Goal: Task Accomplishment & Management: Use online tool/utility

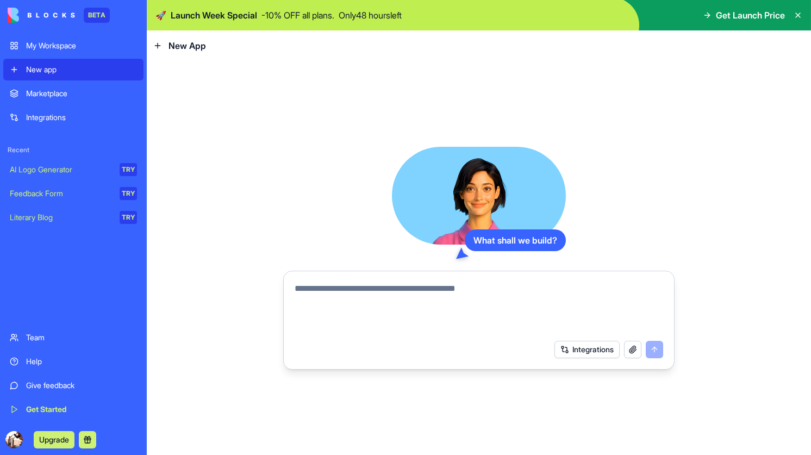
click at [362, 295] on textarea at bounding box center [479, 308] width 369 height 52
type textarea "*"
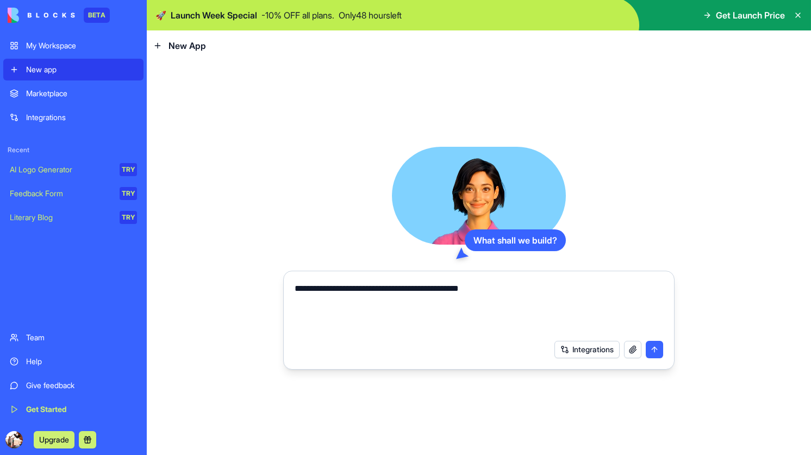
type textarea "**********"
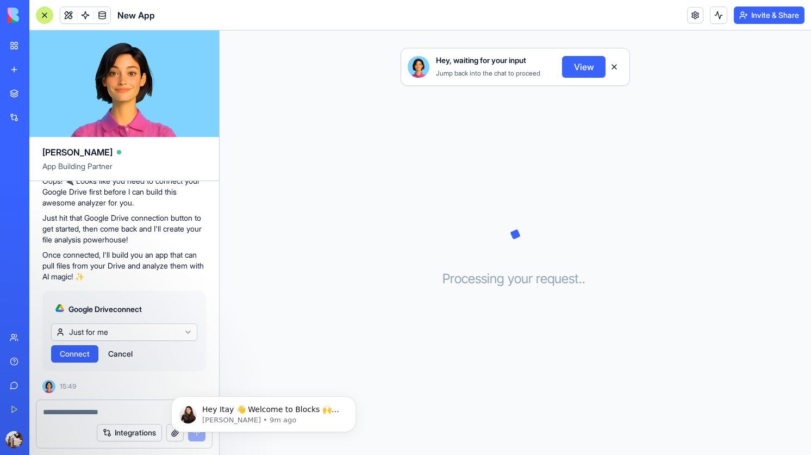
click at [486, 214] on div "Hey, waiting for your input Jump back into the chat to proceed View Processing …" at bounding box center [516, 242] width 592 height 425
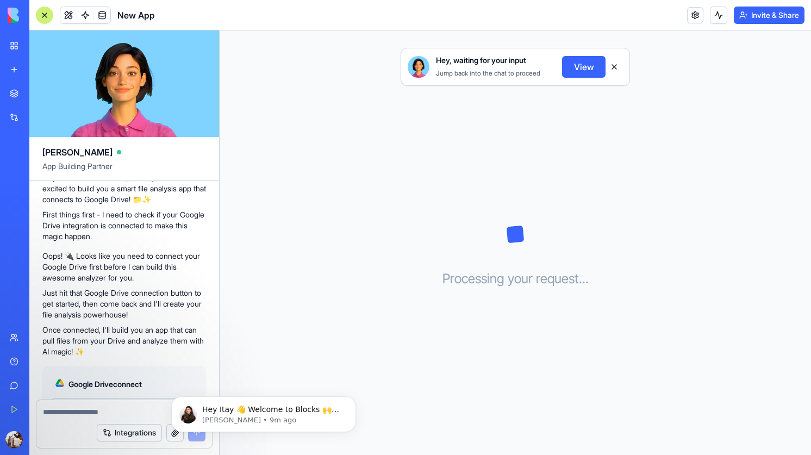
scroll to position [166, 0]
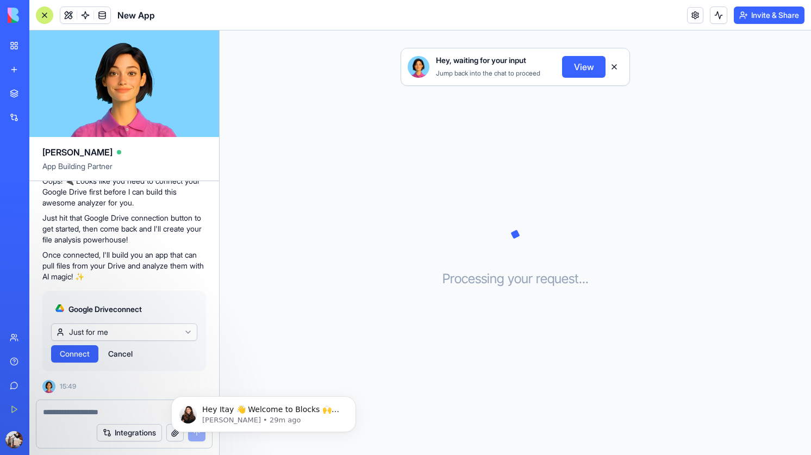
click at [343, 183] on div "Hey, waiting for your input Jump back into the chat to proceed View Processing …" at bounding box center [516, 242] width 592 height 425
click at [102, 332] on html "BETA My Workspace New app Marketplace Integrations Recent New App AI Logo Gener…" at bounding box center [405, 227] width 811 height 455
click at [106, 332] on html "BETA My Workspace New app Marketplace Integrations Recent New App AI Logo Gener…" at bounding box center [405, 227] width 811 height 455
click at [81, 351] on span "Connect" at bounding box center [75, 354] width 30 height 11
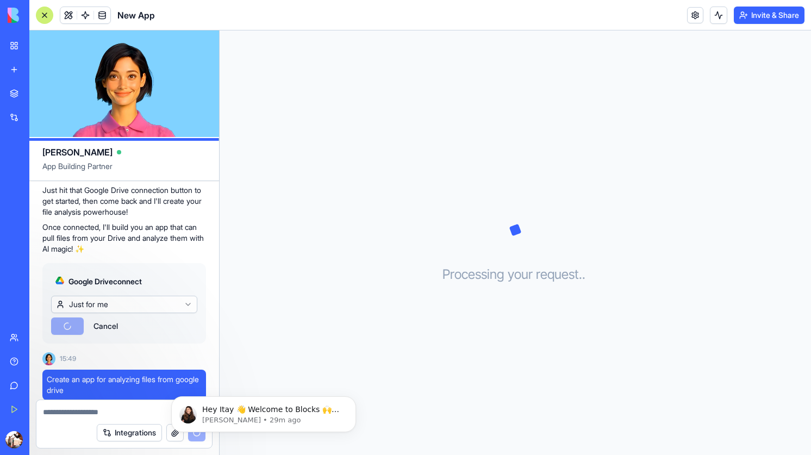
scroll to position [219, 0]
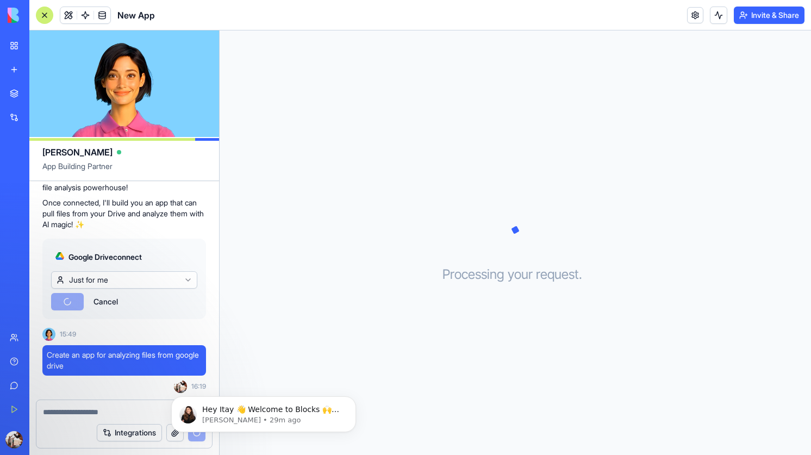
click at [104, 300] on button "Cancel" at bounding box center [105, 301] width 35 height 17
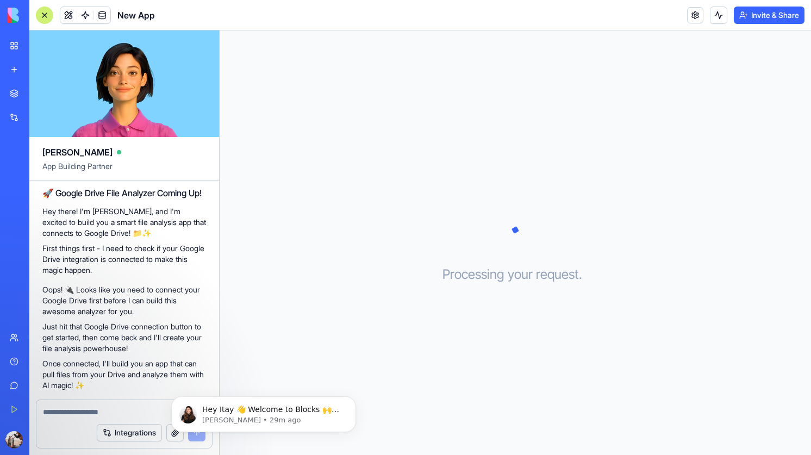
scroll to position [190, 0]
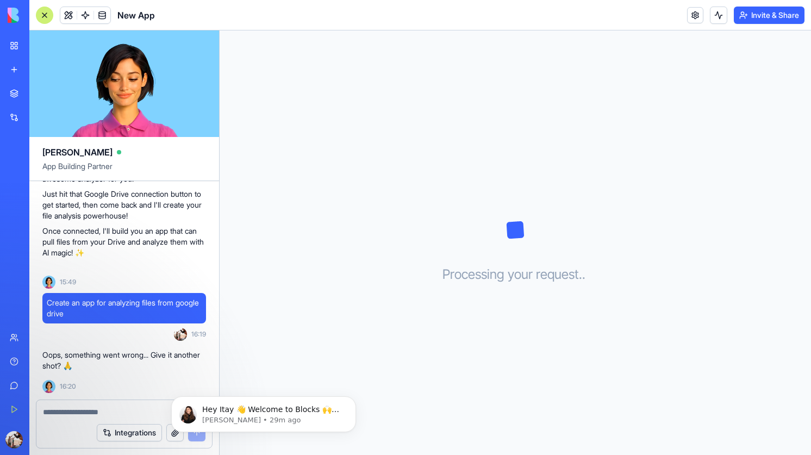
click at [94, 412] on textarea at bounding box center [124, 412] width 163 height 11
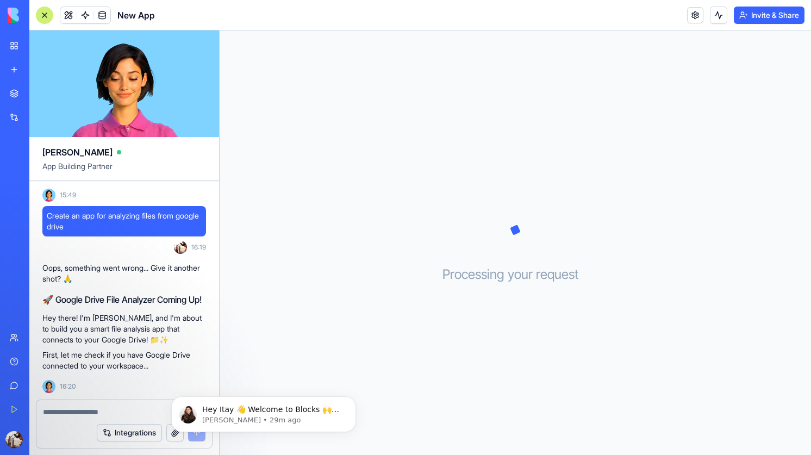
scroll to position [367, 0]
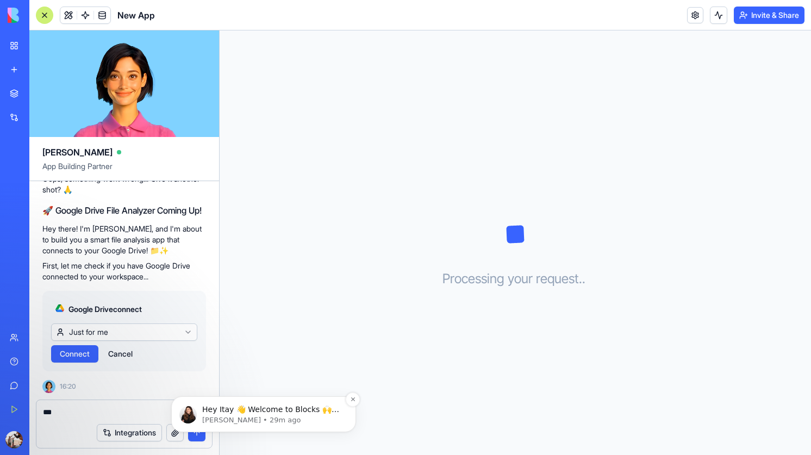
click at [216, 419] on p "[PERSON_NAME] • 29m ago" at bounding box center [272, 421] width 140 height 10
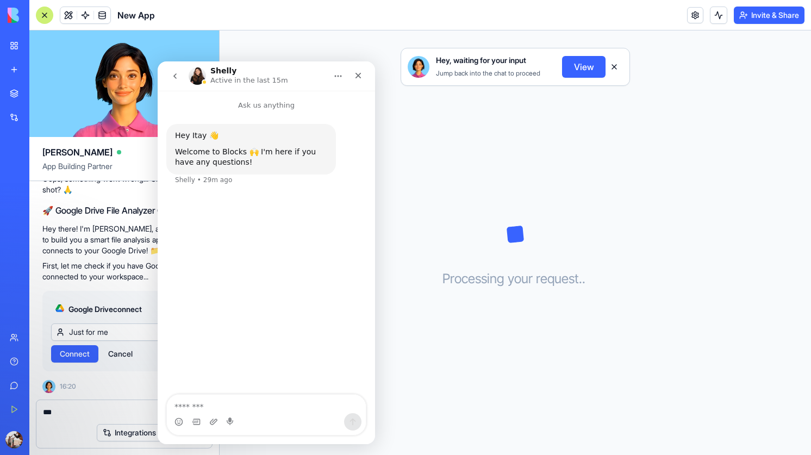
scroll to position [493, 0]
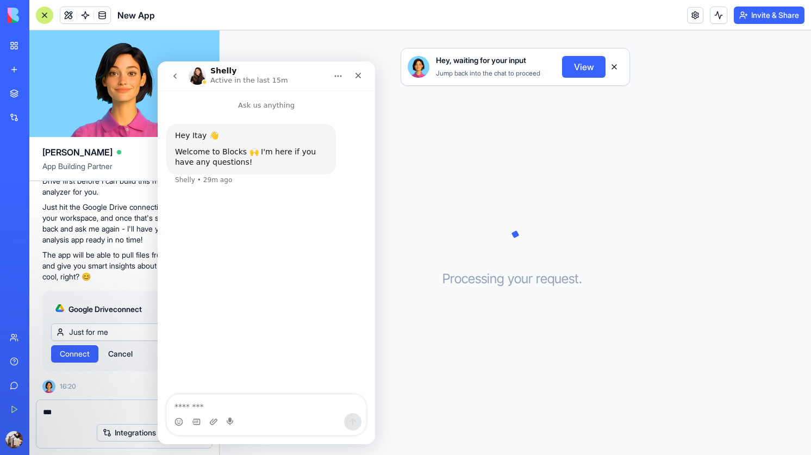
click at [201, 78] on img "Intercom messenger" at bounding box center [197, 75] width 17 height 17
click at [212, 70] on h1 "Shelly" at bounding box center [223, 71] width 26 height 8
click at [197, 77] on img "Intercom messenger" at bounding box center [197, 75] width 17 height 17
click at [363, 75] on div "Close" at bounding box center [359, 76] width 20 height 20
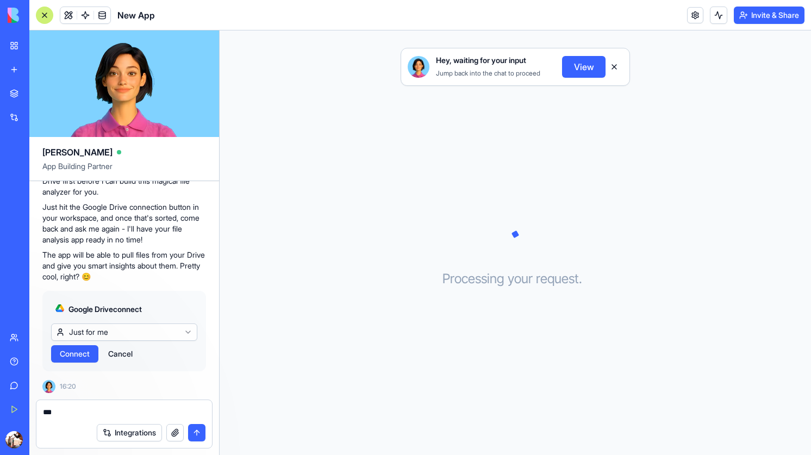
scroll to position [0, 0]
click at [111, 406] on div "**" at bounding box center [124, 408] width 176 height 17
click at [111, 410] on textarea "**" at bounding box center [124, 412] width 163 height 11
click at [121, 355] on button "Cancel" at bounding box center [120, 353] width 35 height 17
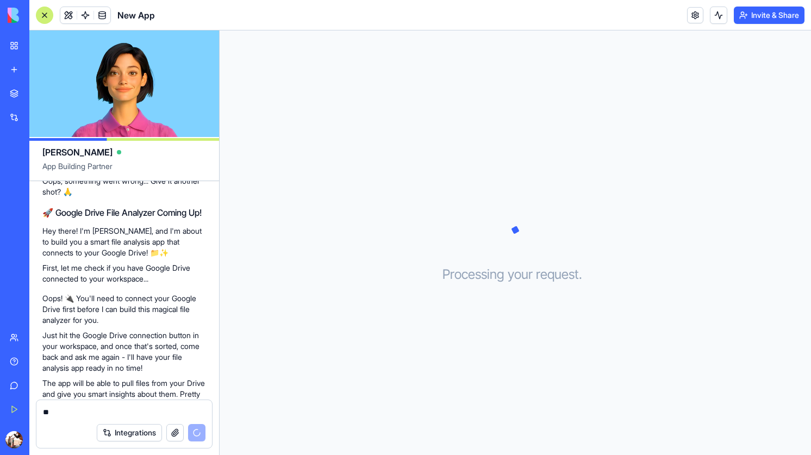
scroll to position [412, 0]
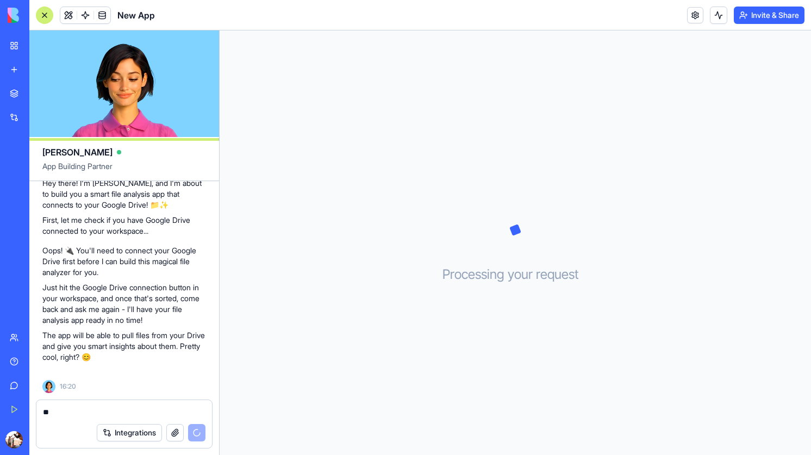
click at [91, 409] on textarea "**" at bounding box center [124, 412] width 163 height 11
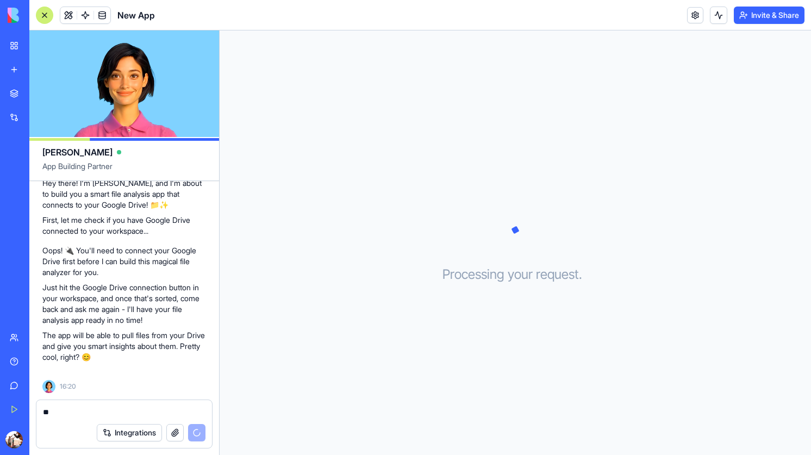
click at [91, 409] on textarea "**" at bounding box center [124, 412] width 163 height 11
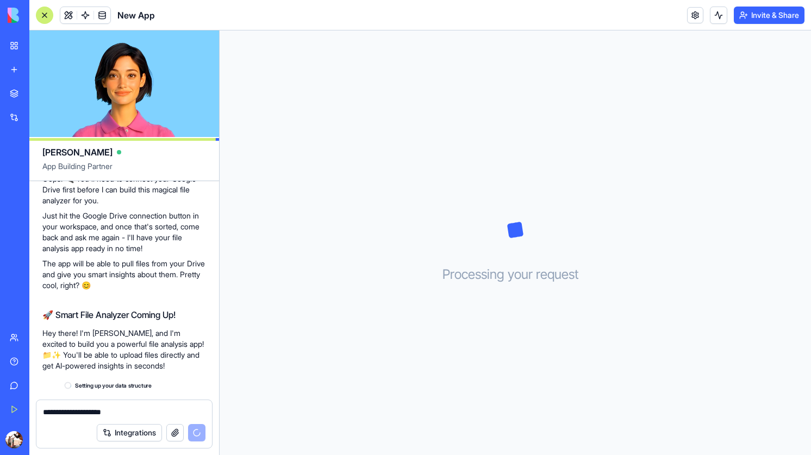
scroll to position [504, 0]
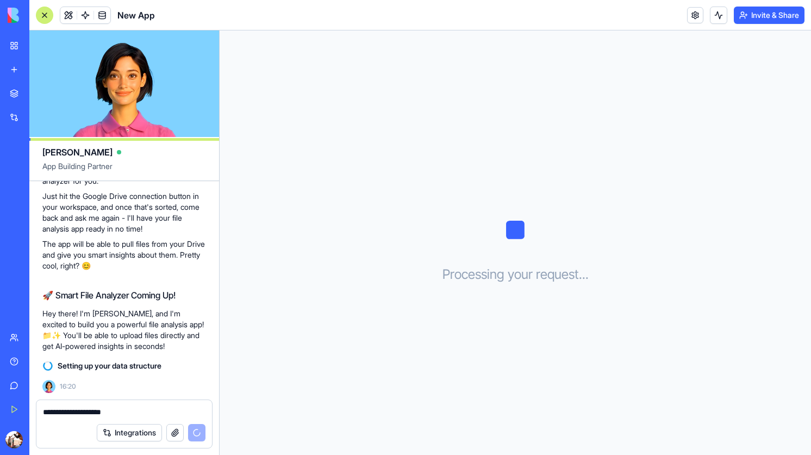
type textarea "**********"
click at [34, 337] on div "Team" at bounding box center [33, 337] width 14 height 11
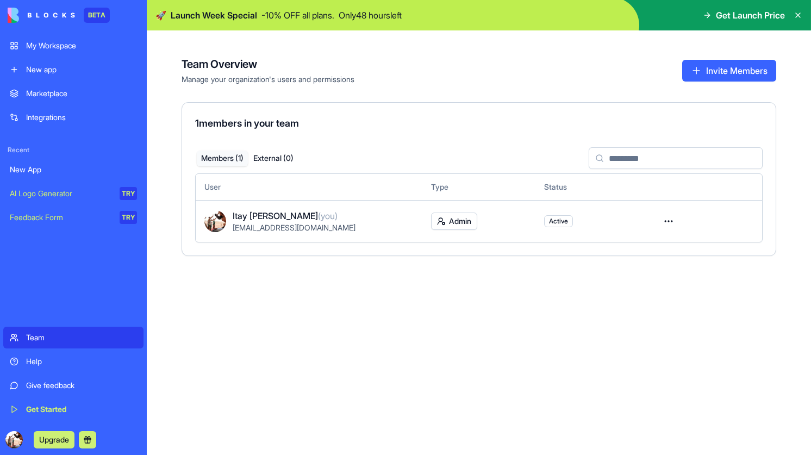
click at [712, 73] on button "Invite Members" at bounding box center [730, 71] width 94 height 22
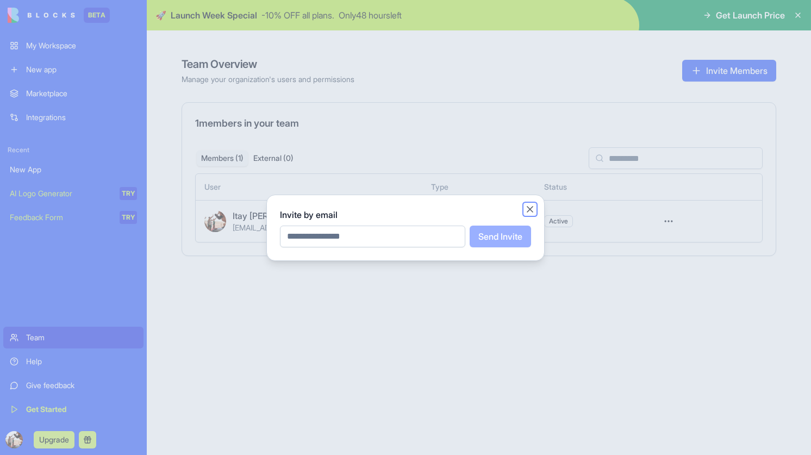
click at [532, 207] on button "Close" at bounding box center [530, 209] width 11 height 11
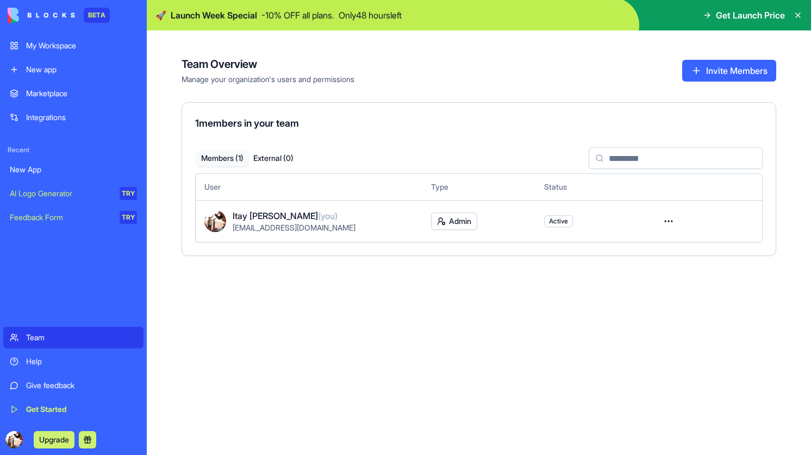
click at [63, 48] on div "My Workspace" at bounding box center [81, 45] width 111 height 11
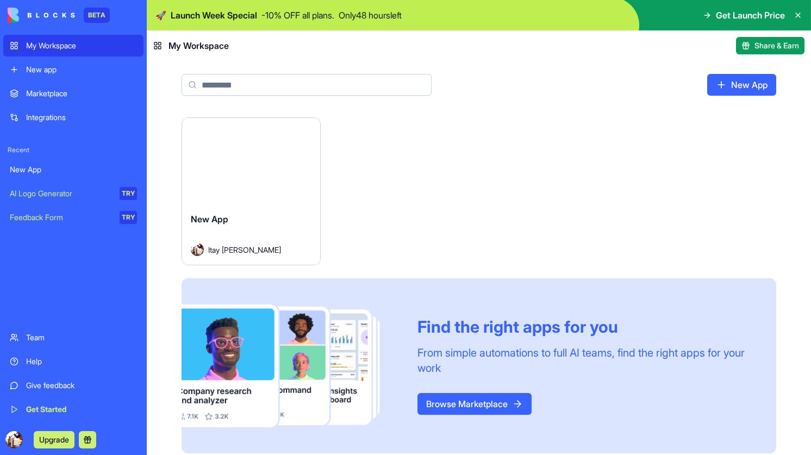
scroll to position [8, 0]
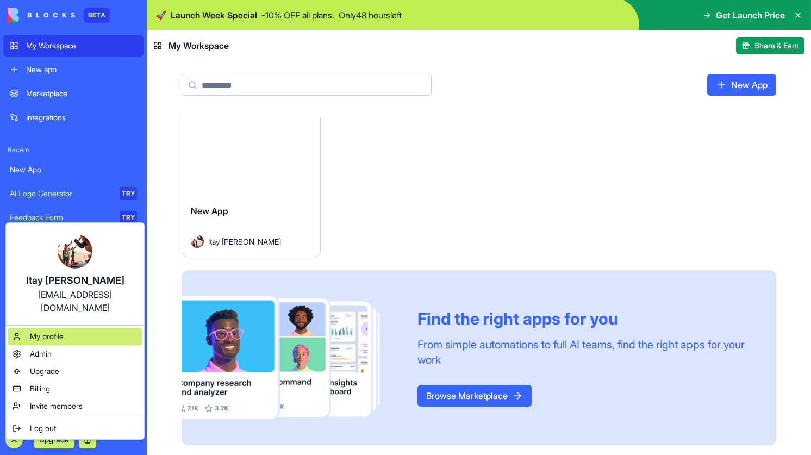
click at [72, 328] on div "My profile" at bounding box center [75, 336] width 134 height 17
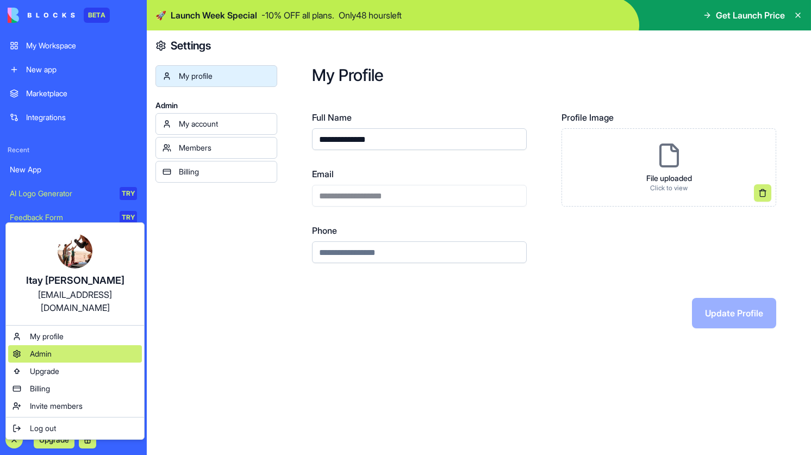
click at [51, 349] on span "Admin" at bounding box center [41, 354] width 22 height 11
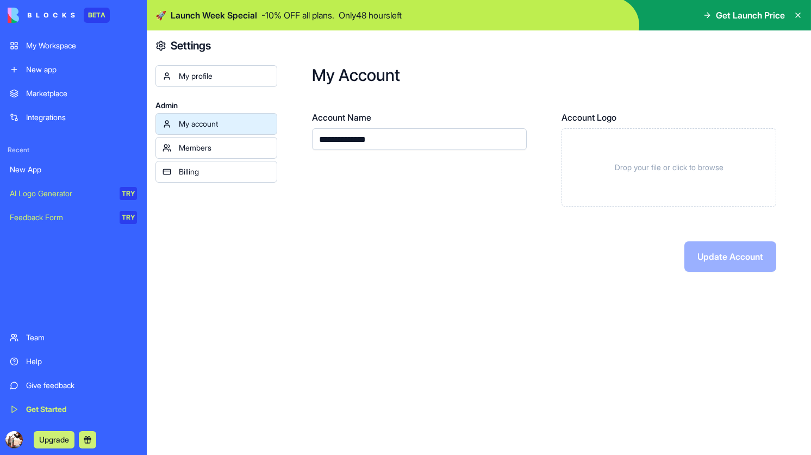
click at [240, 146] on div "Members" at bounding box center [224, 147] width 91 height 11
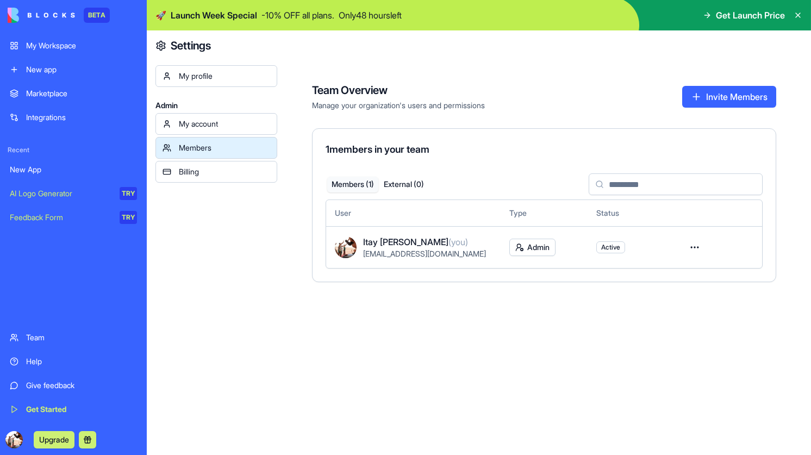
click at [232, 168] on div "Billing" at bounding box center [224, 171] width 91 height 11
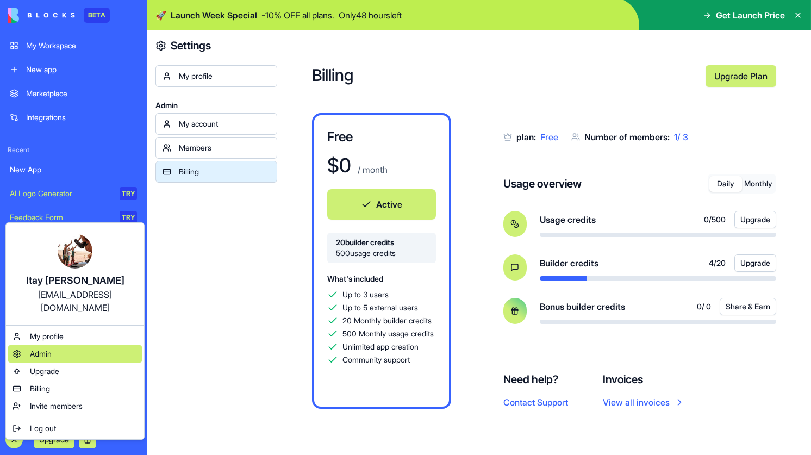
click at [51, 349] on span "Admin" at bounding box center [41, 354] width 22 height 11
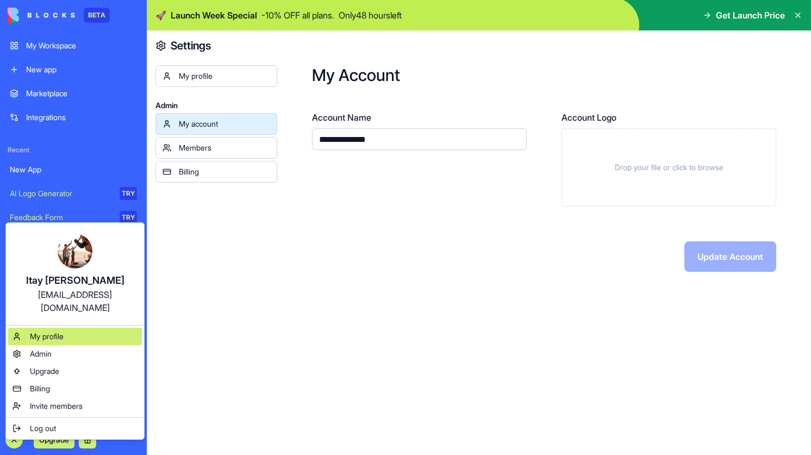
click at [51, 331] on span "My profile" at bounding box center [47, 336] width 34 height 11
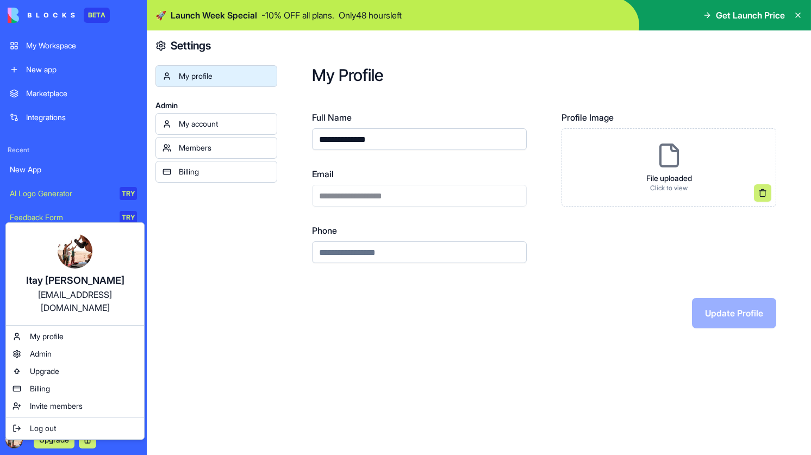
click at [59, 80] on html "**********" at bounding box center [405, 227] width 811 height 455
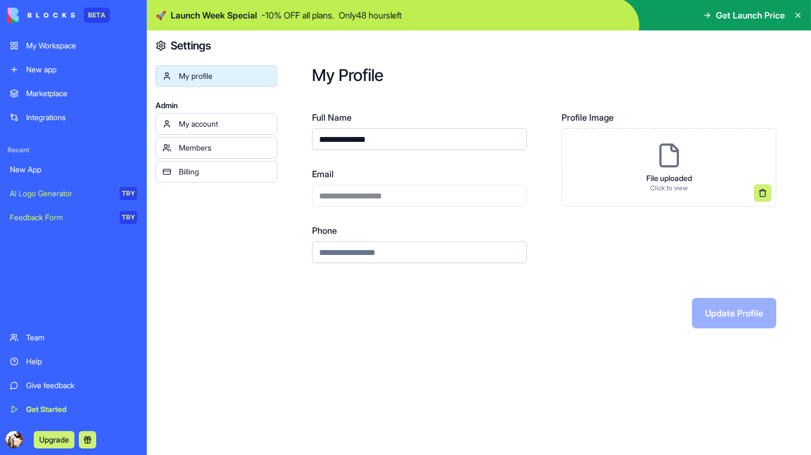
click at [61, 45] on div "My Workspace" at bounding box center [81, 45] width 111 height 11
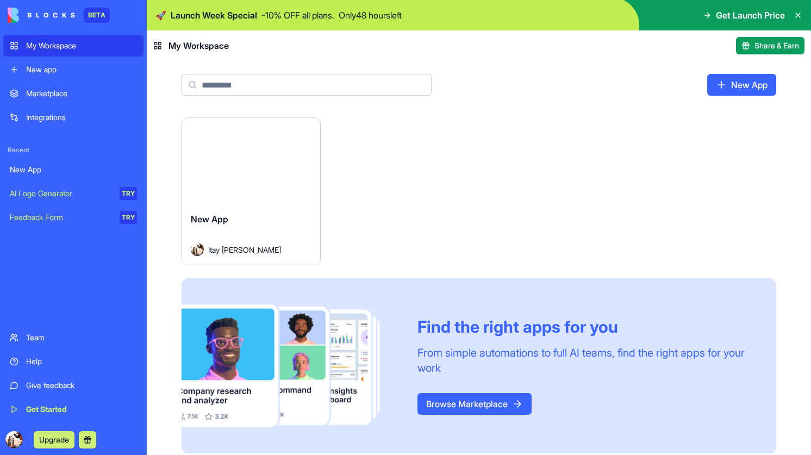
click at [226, 170] on button "Launch" at bounding box center [251, 161] width 82 height 22
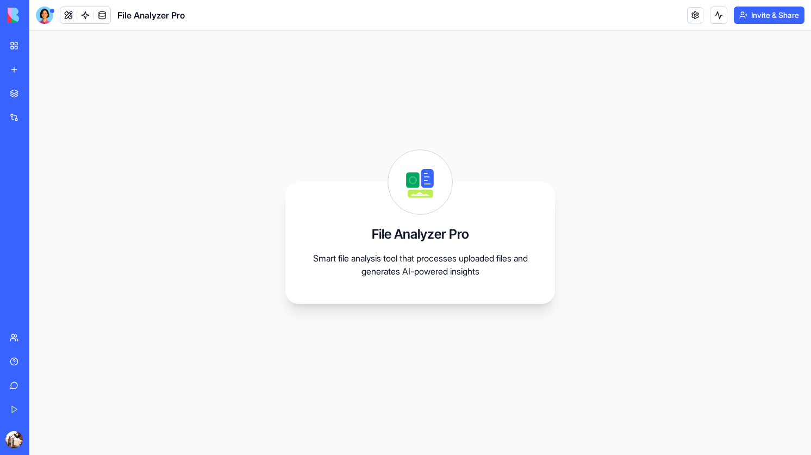
click at [418, 277] on p "Smart file analysis tool that processes uploaded files and generates AI-powered…" at bounding box center [421, 265] width 218 height 26
click at [427, 188] on icon at bounding box center [421, 193] width 31 height 10
click at [85, 16] on span at bounding box center [85, 15] width 30 height 30
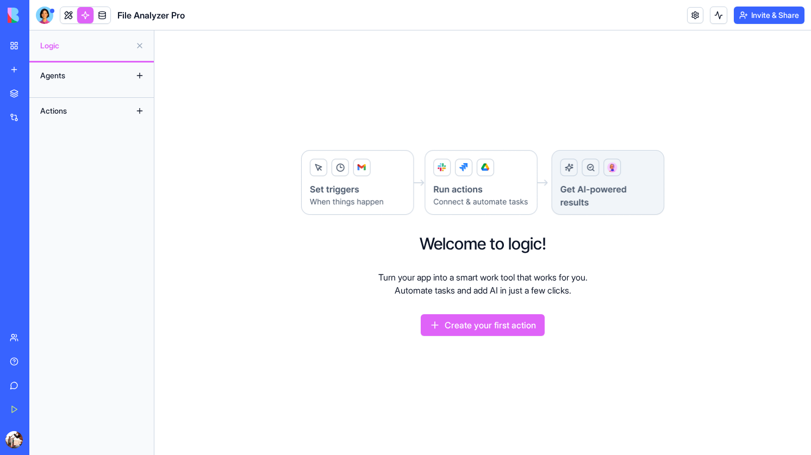
click at [83, 84] on div "Agents" at bounding box center [91, 76] width 125 height 26
click at [88, 80] on div "Agents" at bounding box center [78, 75] width 87 height 17
click at [97, 66] on div "Agents" at bounding box center [91, 76] width 125 height 26
click at [137, 72] on button at bounding box center [139, 75] width 17 height 17
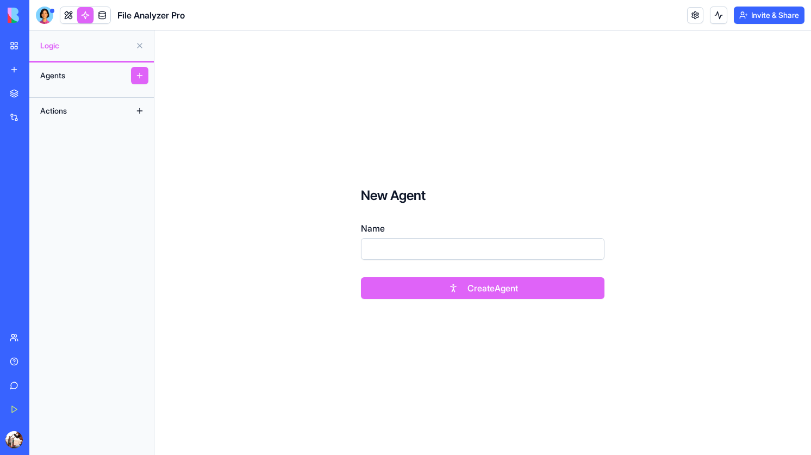
click at [139, 109] on button at bounding box center [139, 110] width 17 height 17
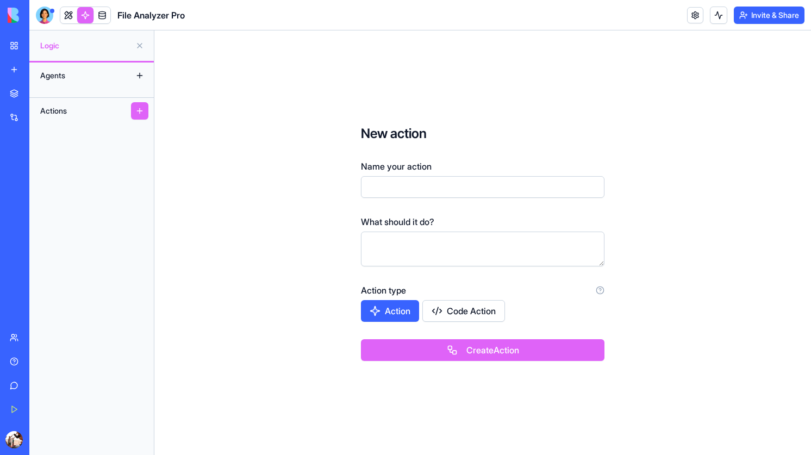
click at [138, 76] on button at bounding box center [139, 75] width 17 height 17
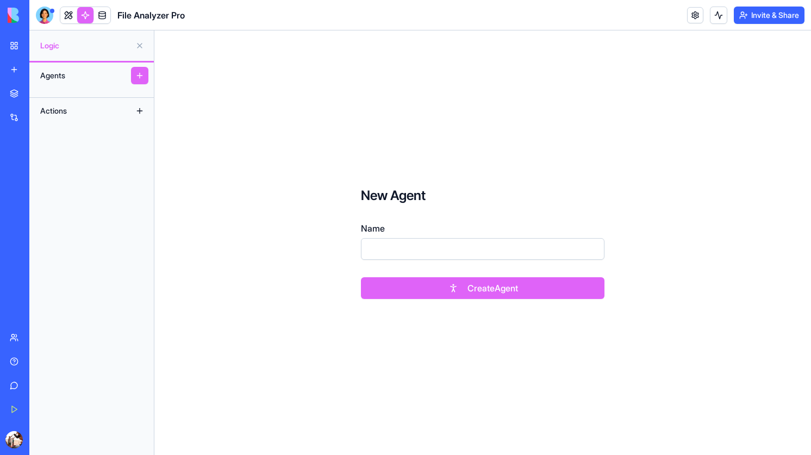
click at [391, 246] on input "Name" at bounding box center [483, 249] width 244 height 22
type input "*"
type input "****"
click at [453, 289] on button "Create Agent" at bounding box center [483, 288] width 244 height 22
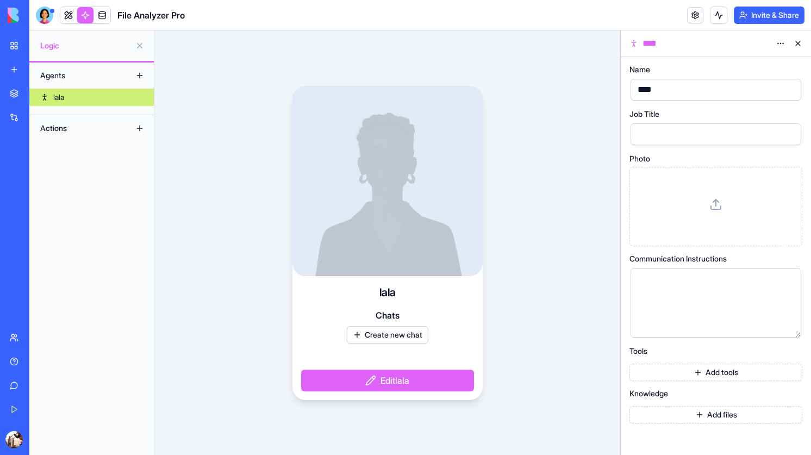
click at [654, 376] on button "Add tools" at bounding box center [716, 372] width 173 height 17
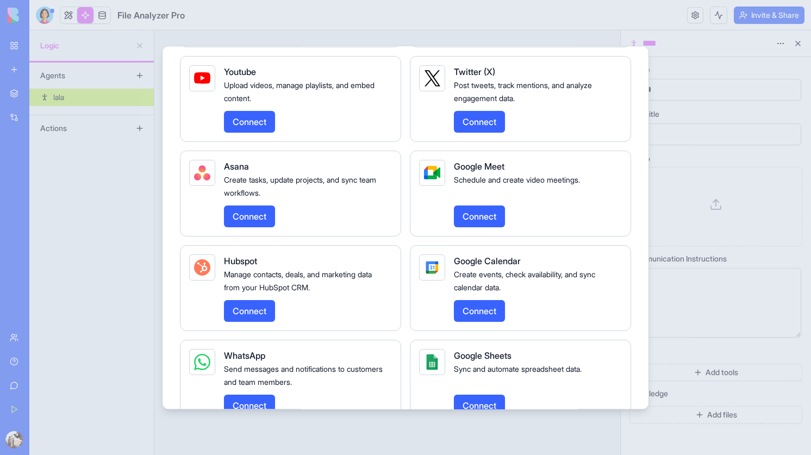
scroll to position [1095, 0]
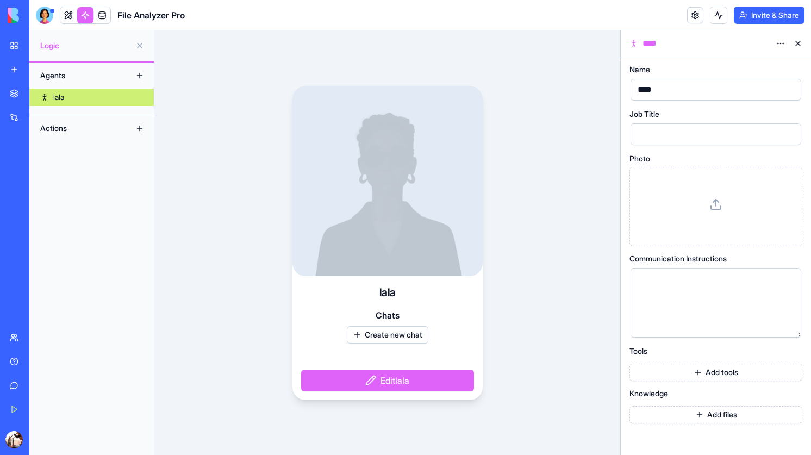
click at [682, 405] on div "Add files" at bounding box center [716, 413] width 173 height 22
click at [682, 415] on button "Add files" at bounding box center [716, 414] width 173 height 17
click at [139, 126] on button at bounding box center [139, 128] width 17 height 17
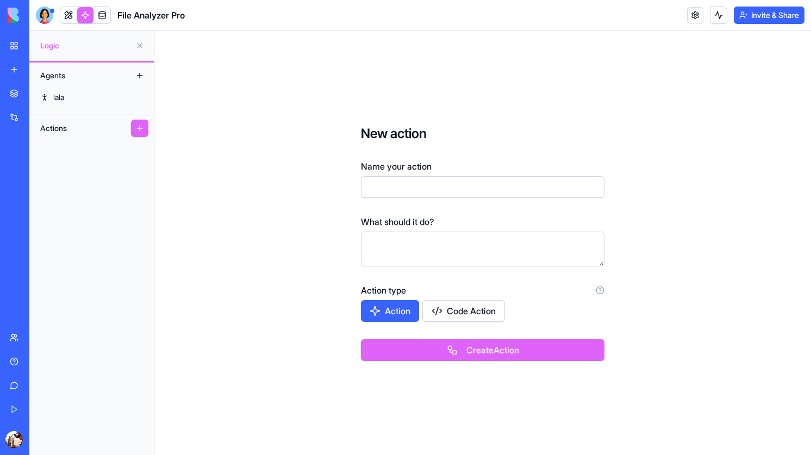
click at [450, 311] on button "Code Action" at bounding box center [464, 311] width 83 height 22
click at [386, 305] on button "Action" at bounding box center [390, 311] width 59 height 22
click at [409, 187] on input "Name your action" at bounding box center [483, 187] width 244 height 22
type input "******"
click at [433, 252] on textarea at bounding box center [483, 249] width 244 height 35
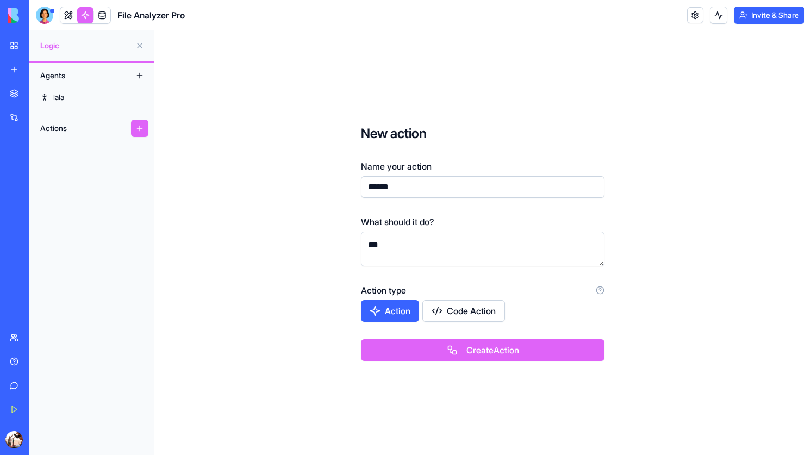
type textarea "***"
click at [442, 344] on button "Create Action" at bounding box center [483, 350] width 244 height 22
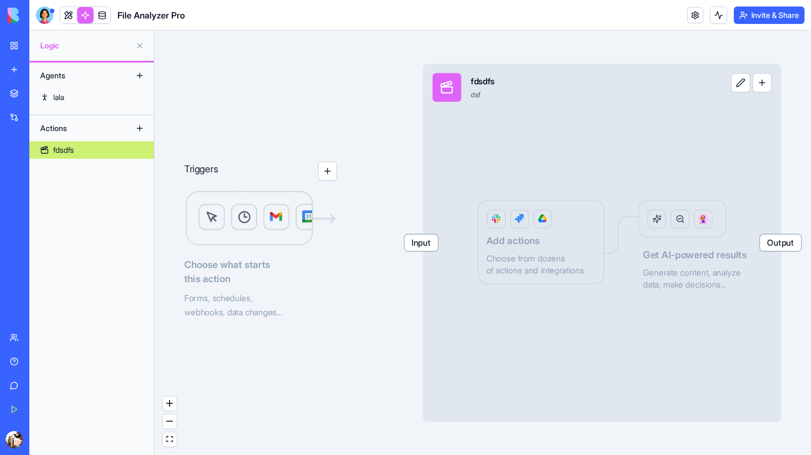
click at [327, 176] on button "button" at bounding box center [327, 171] width 19 height 19
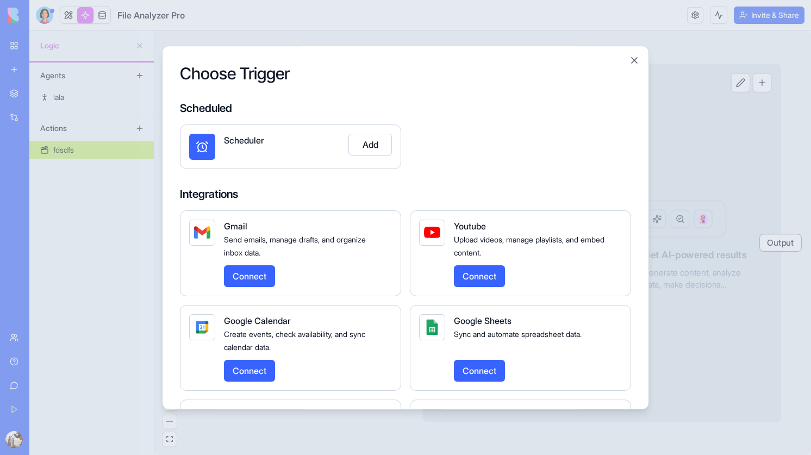
click at [371, 144] on button "Add" at bounding box center [371, 145] width 44 height 22
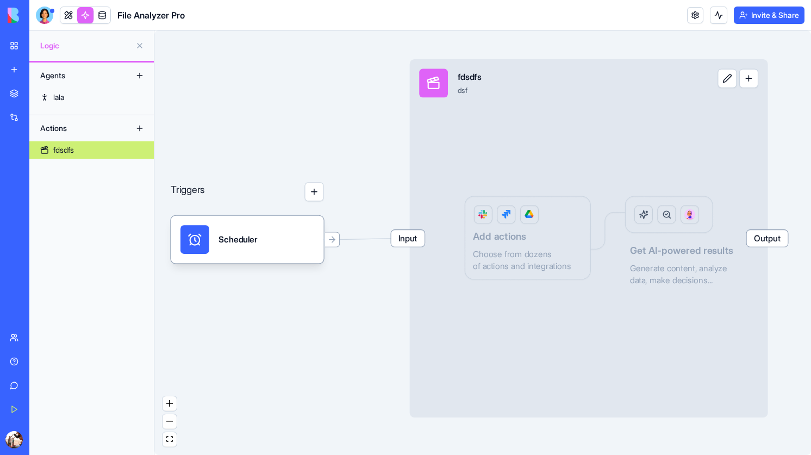
click at [571, 239] on div "Input fdsdfs dsf Output Add actions Choose from dozens of actions and integrati…" at bounding box center [589, 238] width 358 height 358
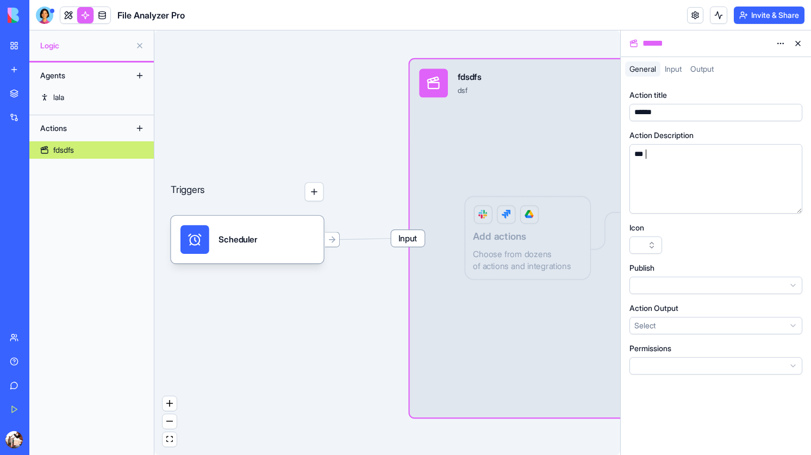
click at [695, 176] on div "***" at bounding box center [705, 179] width 149 height 60
click at [654, 244] on button "button" at bounding box center [646, 245] width 33 height 17
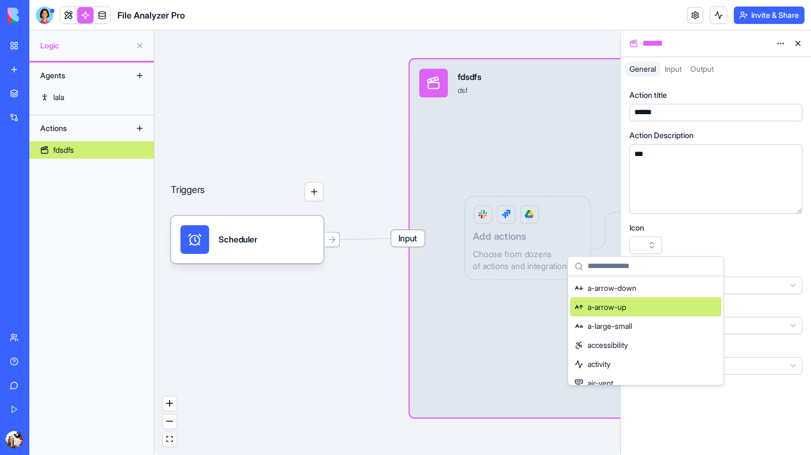
click at [641, 309] on div "a-arrow-up" at bounding box center [646, 306] width 151 height 19
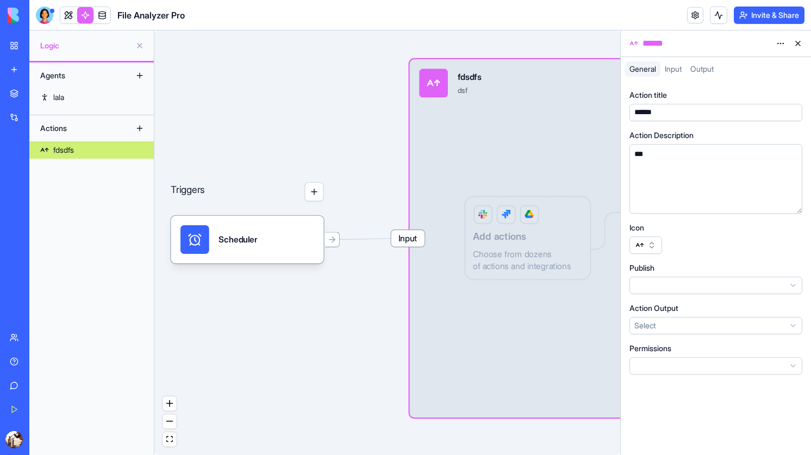
click at [798, 44] on button at bounding box center [798, 43] width 17 height 17
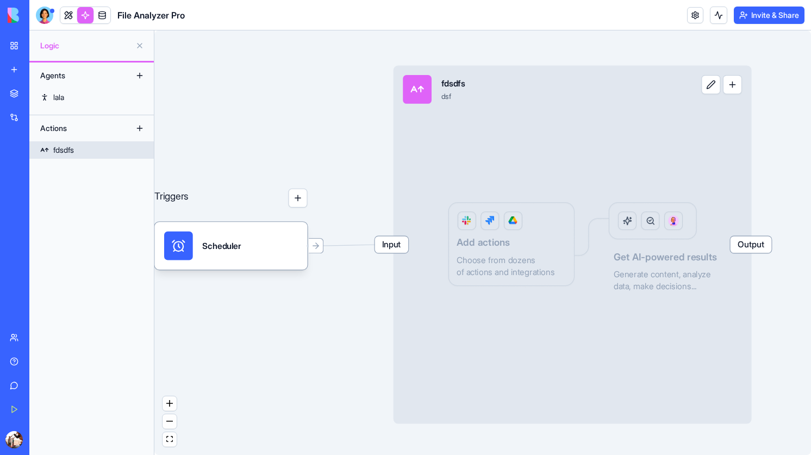
click at [738, 90] on button "button" at bounding box center [732, 84] width 19 height 19
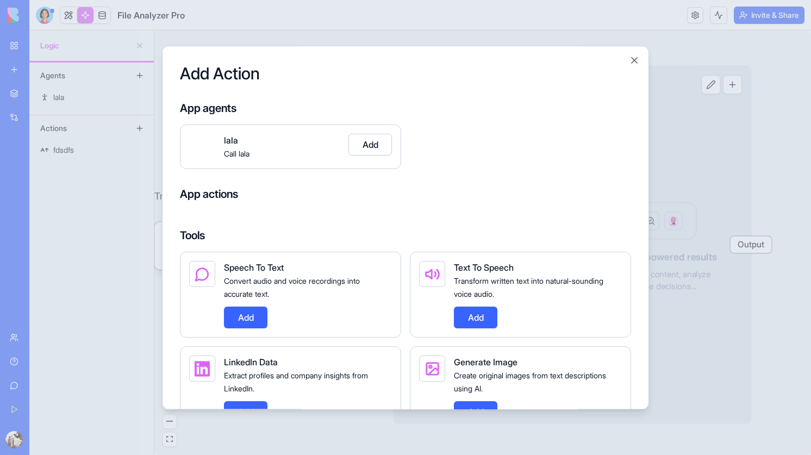
click at [249, 316] on button "Add" at bounding box center [246, 318] width 44 height 22
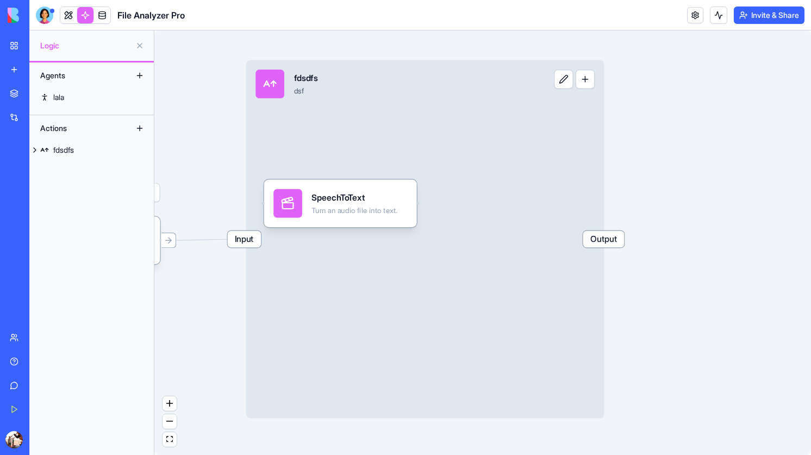
click at [649, 114] on div "Triggers Scheduler Input fdsdfs dsf Output SpeechToText Turn an audio file into…" at bounding box center [482, 242] width 657 height 425
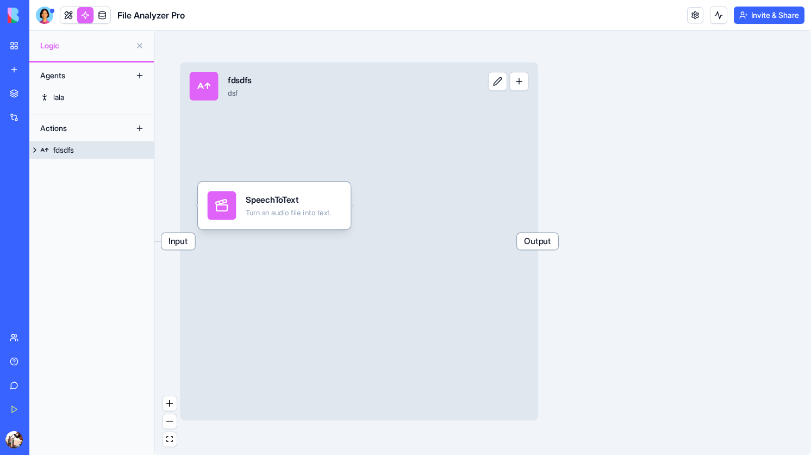
click at [528, 241] on span "Output" at bounding box center [537, 241] width 41 height 17
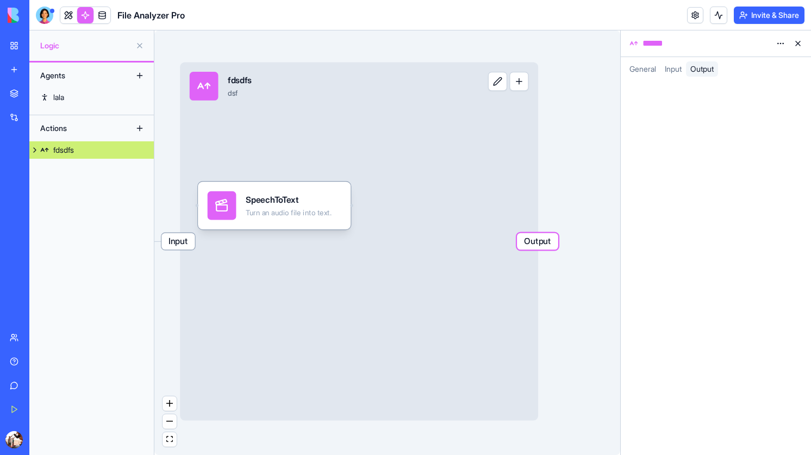
click at [802, 39] on button at bounding box center [798, 43] width 17 height 17
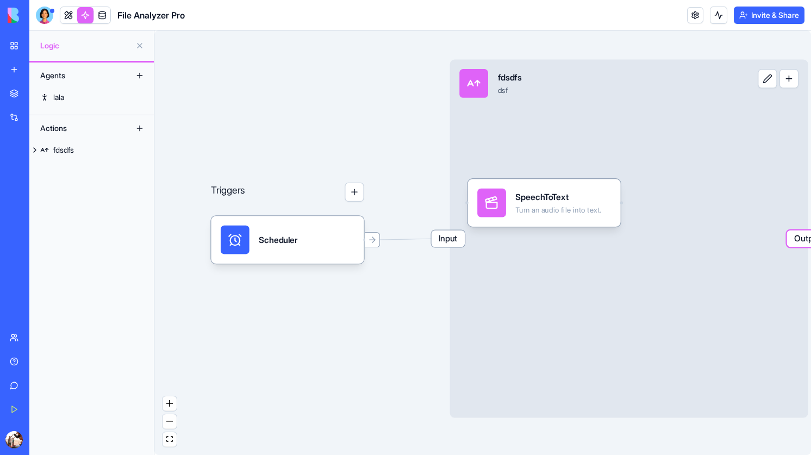
click at [137, 44] on button at bounding box center [139, 45] width 17 height 17
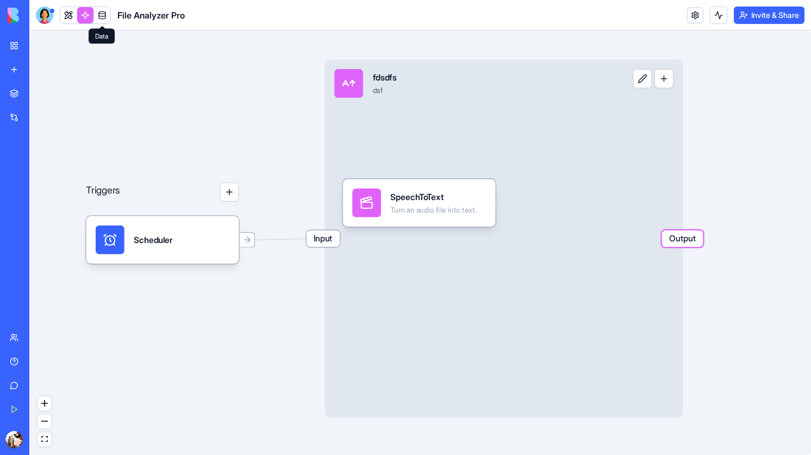
click at [94, 10] on span at bounding box center [102, 15] width 30 height 30
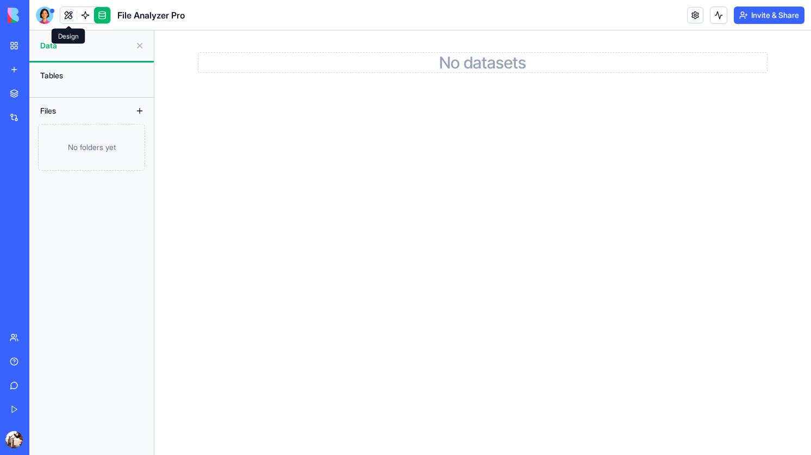
click at [67, 15] on span at bounding box center [68, 15] width 30 height 30
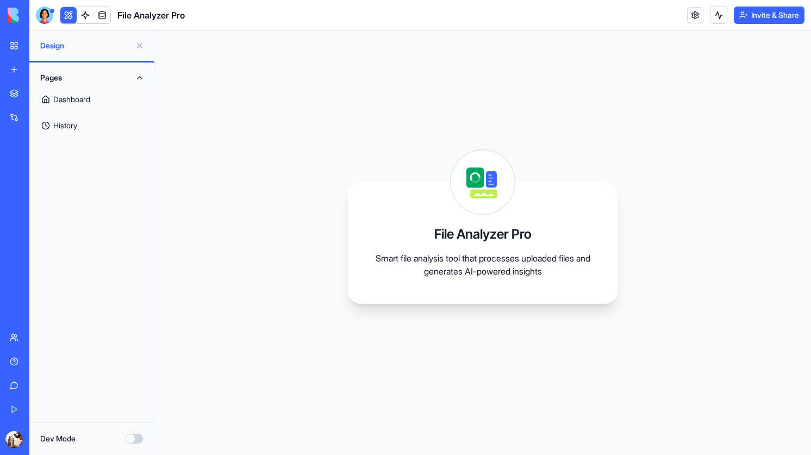
click at [86, 103] on link "Dashboard" at bounding box center [91, 99] width 111 height 26
click at [83, 128] on link "History" at bounding box center [91, 126] width 111 height 26
click at [83, 102] on link "Dashboard" at bounding box center [91, 99] width 111 height 26
click at [137, 77] on button "Pages" at bounding box center [91, 77] width 111 height 17
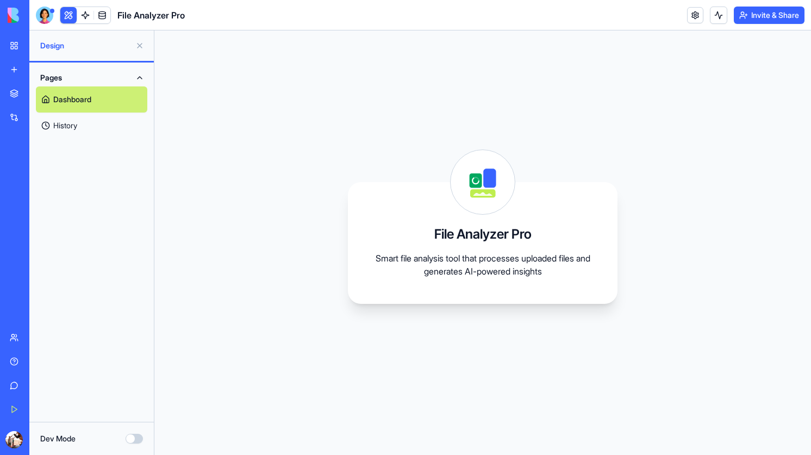
click at [138, 442] on button "Dev Mode" at bounding box center [134, 439] width 17 height 10
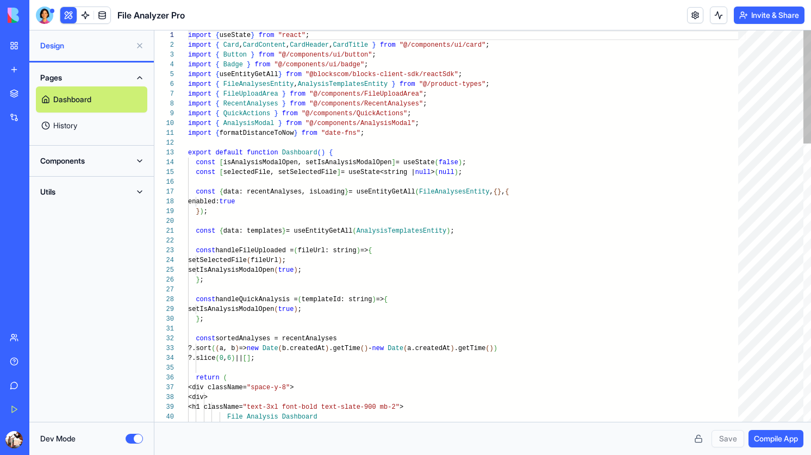
scroll to position [78, 0]
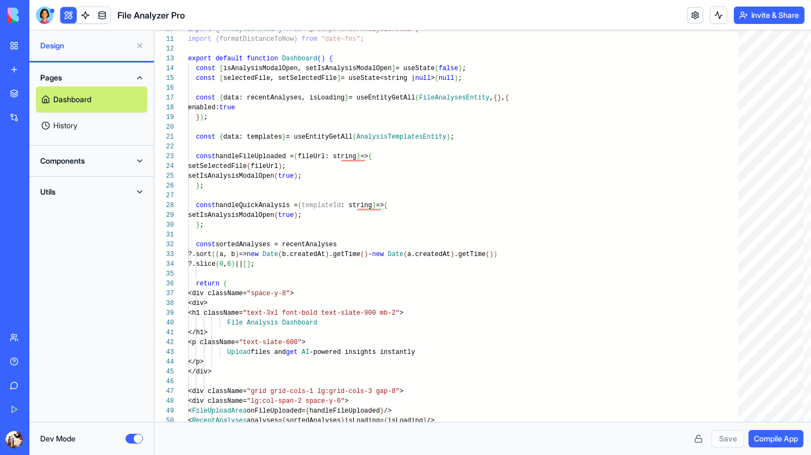
click at [108, 163] on button "Components" at bounding box center [91, 160] width 111 height 17
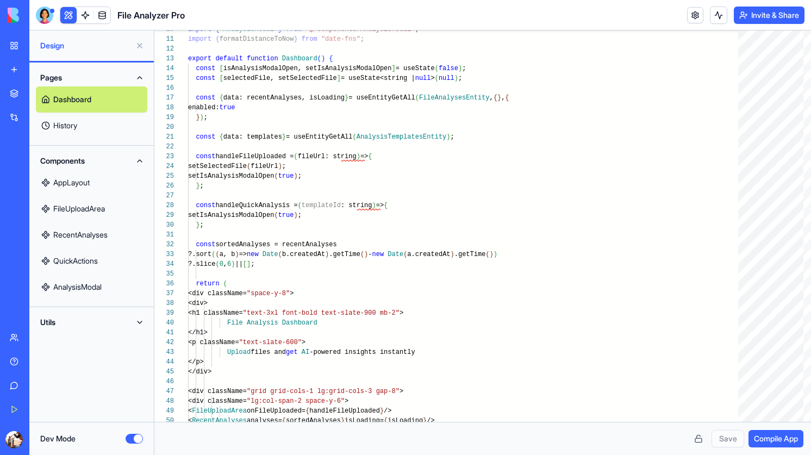
click at [104, 180] on link "AppLayout" at bounding box center [91, 183] width 111 height 26
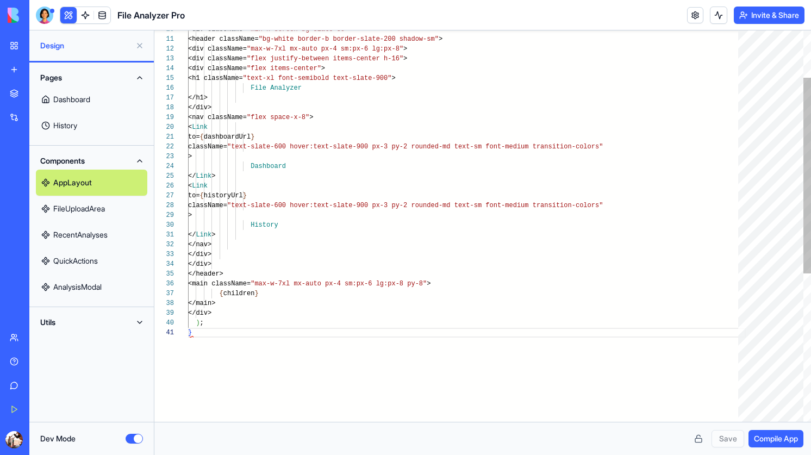
scroll to position [0, 3]
click at [103, 213] on link "FileUploadArea" at bounding box center [91, 209] width 111 height 26
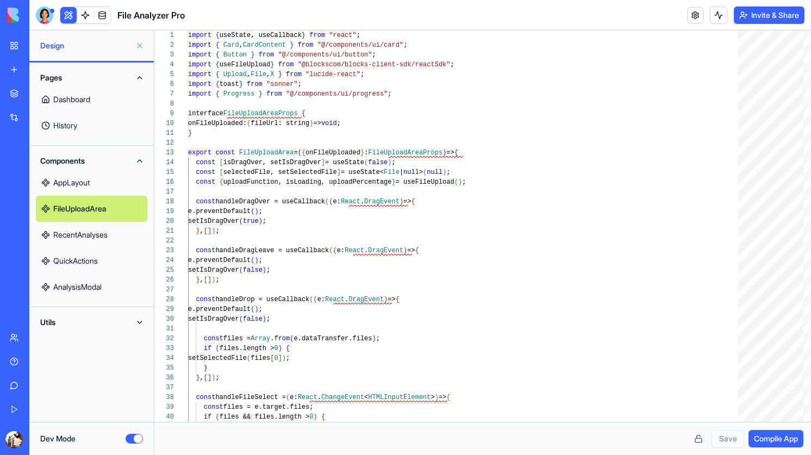
click at [93, 239] on link "RecentAnalyses" at bounding box center [91, 235] width 111 height 26
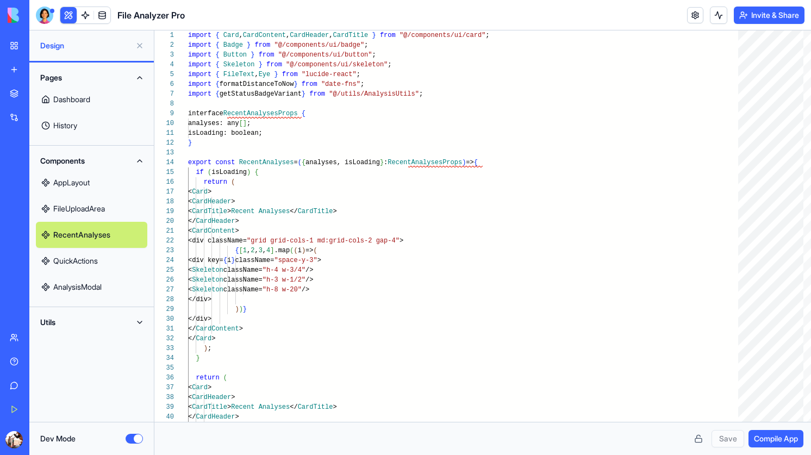
click at [92, 253] on link "QuickActions" at bounding box center [91, 261] width 111 height 26
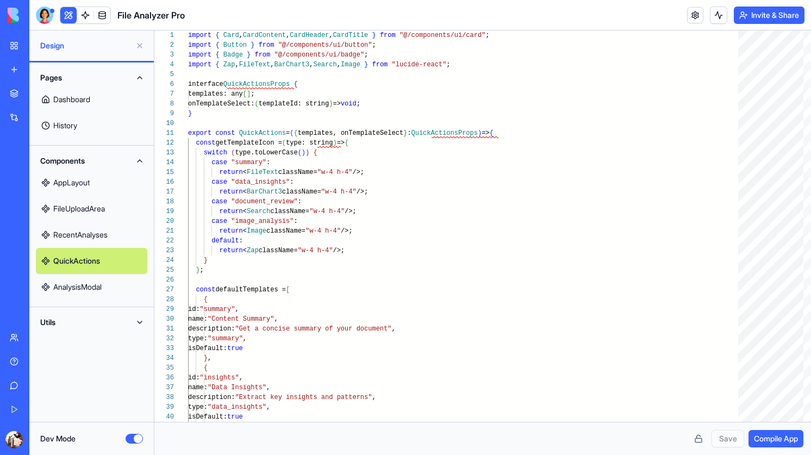
click at [92, 270] on link "QuickActions" at bounding box center [91, 261] width 111 height 26
click at [92, 287] on link "AnalysisModal" at bounding box center [91, 287] width 111 height 26
type textarea "** **"
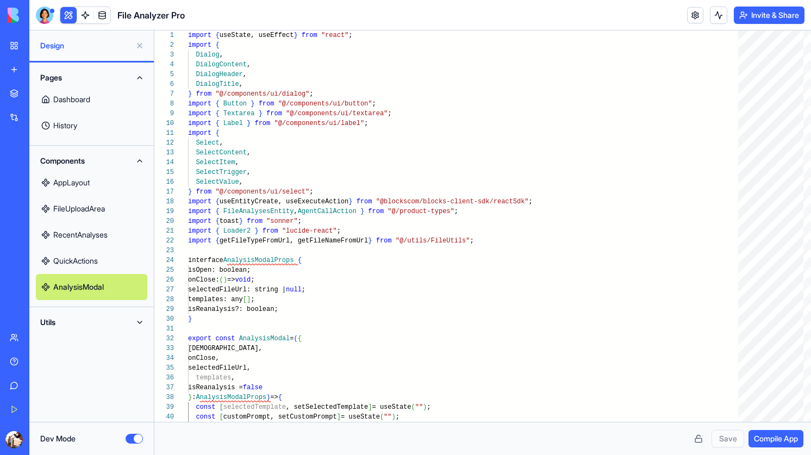
click at [13, 341] on link "Team" at bounding box center [25, 338] width 44 height 22
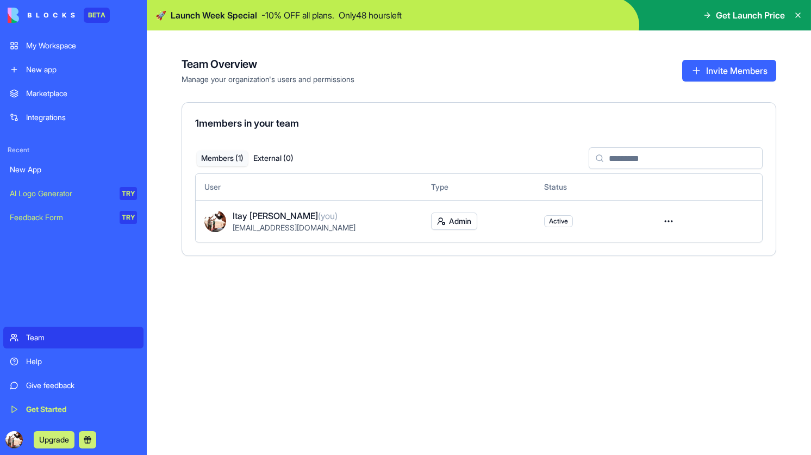
click at [47, 17] on img at bounding box center [41, 15] width 67 height 15
